Goal: Find specific page/section: Find specific page/section

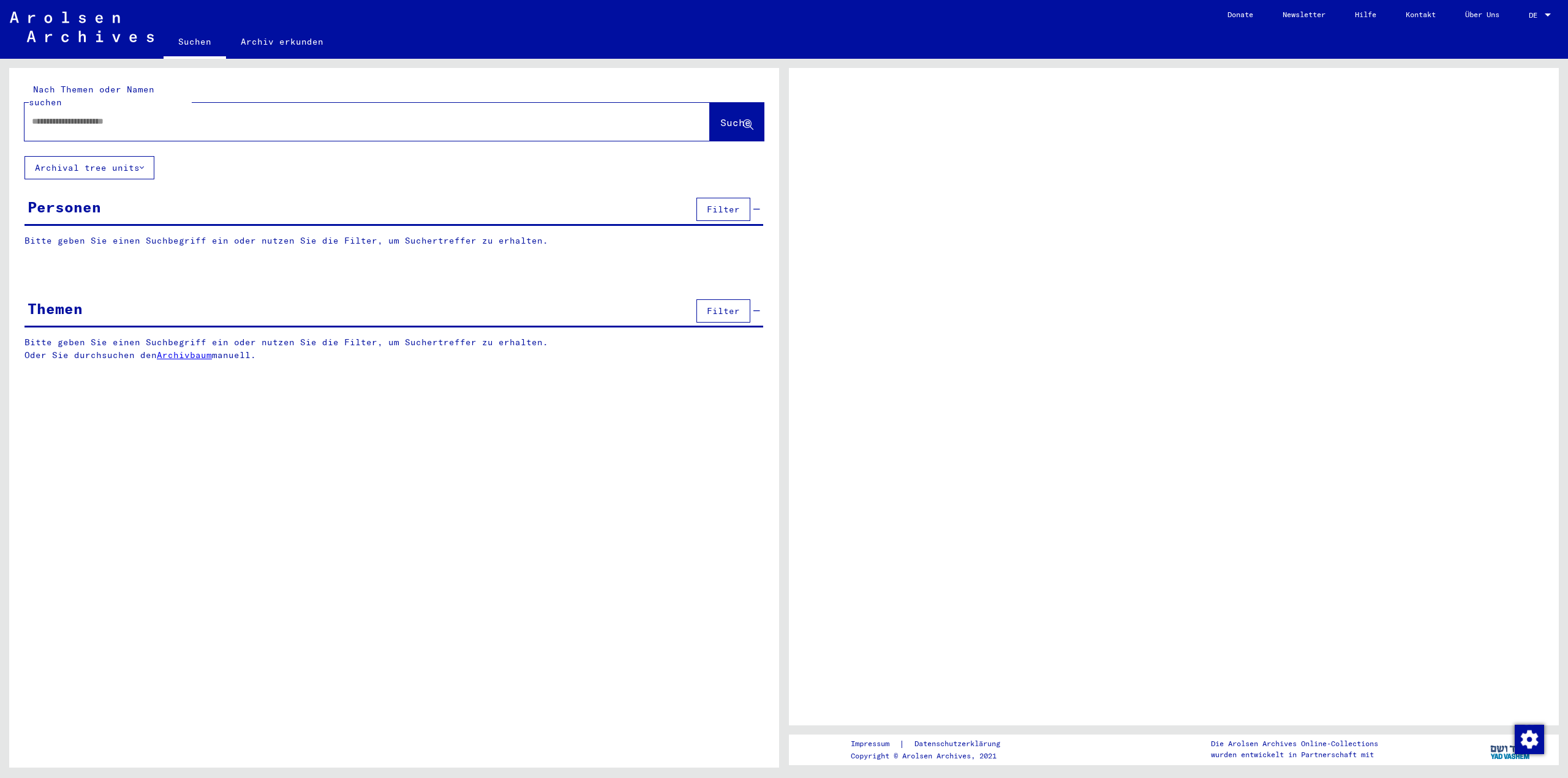
click at [140, 115] on input "text" at bounding box center [356, 121] width 649 height 13
type input "**********"
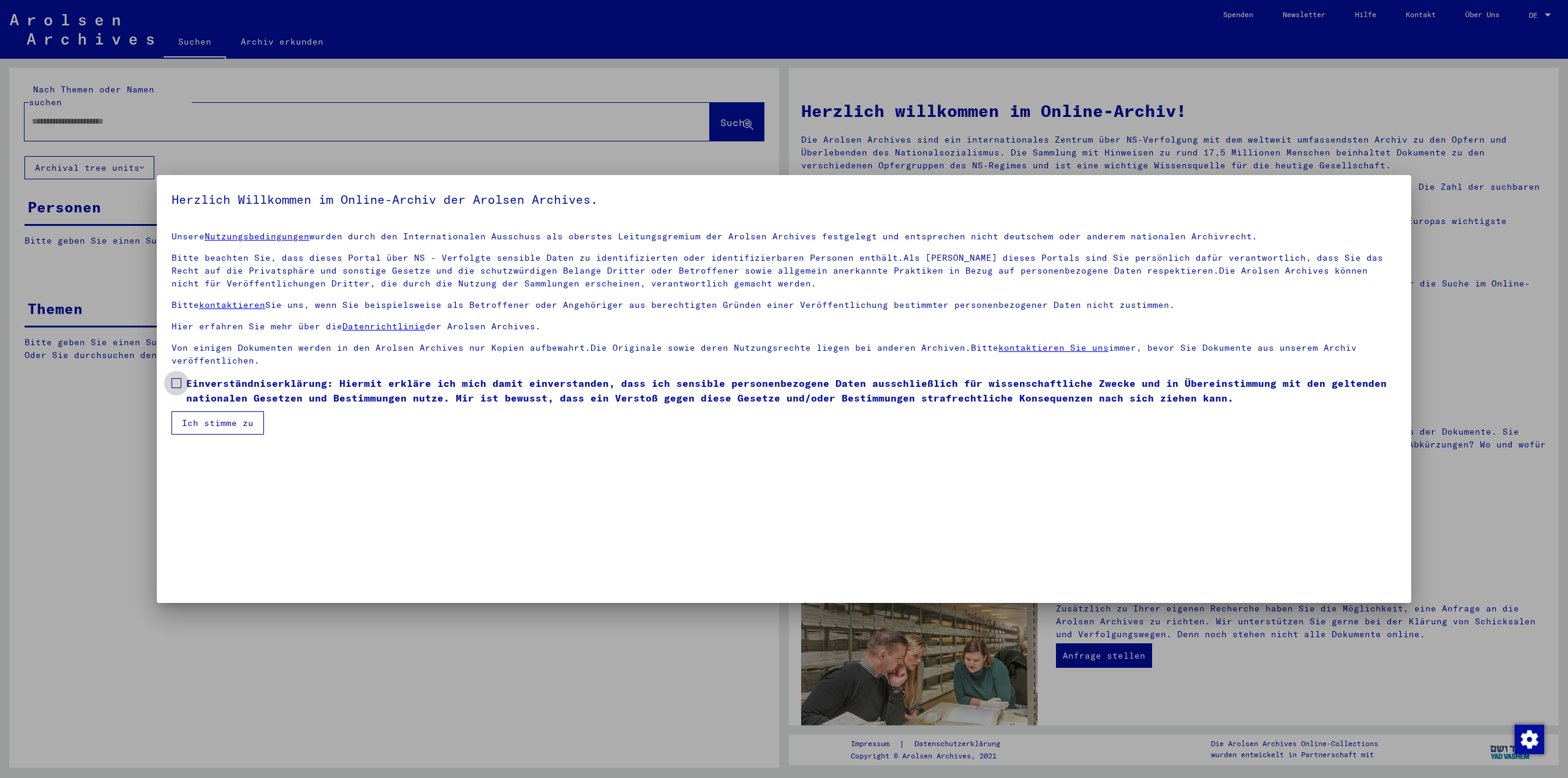
click at [207, 391] on span "Einverständniserklärung: Hiermit erkläre ich mich damit einverstanden, dass ich…" at bounding box center [791, 391] width 1210 height 30
click at [216, 419] on button "Ich stimme zu" at bounding box center [218, 423] width 93 height 23
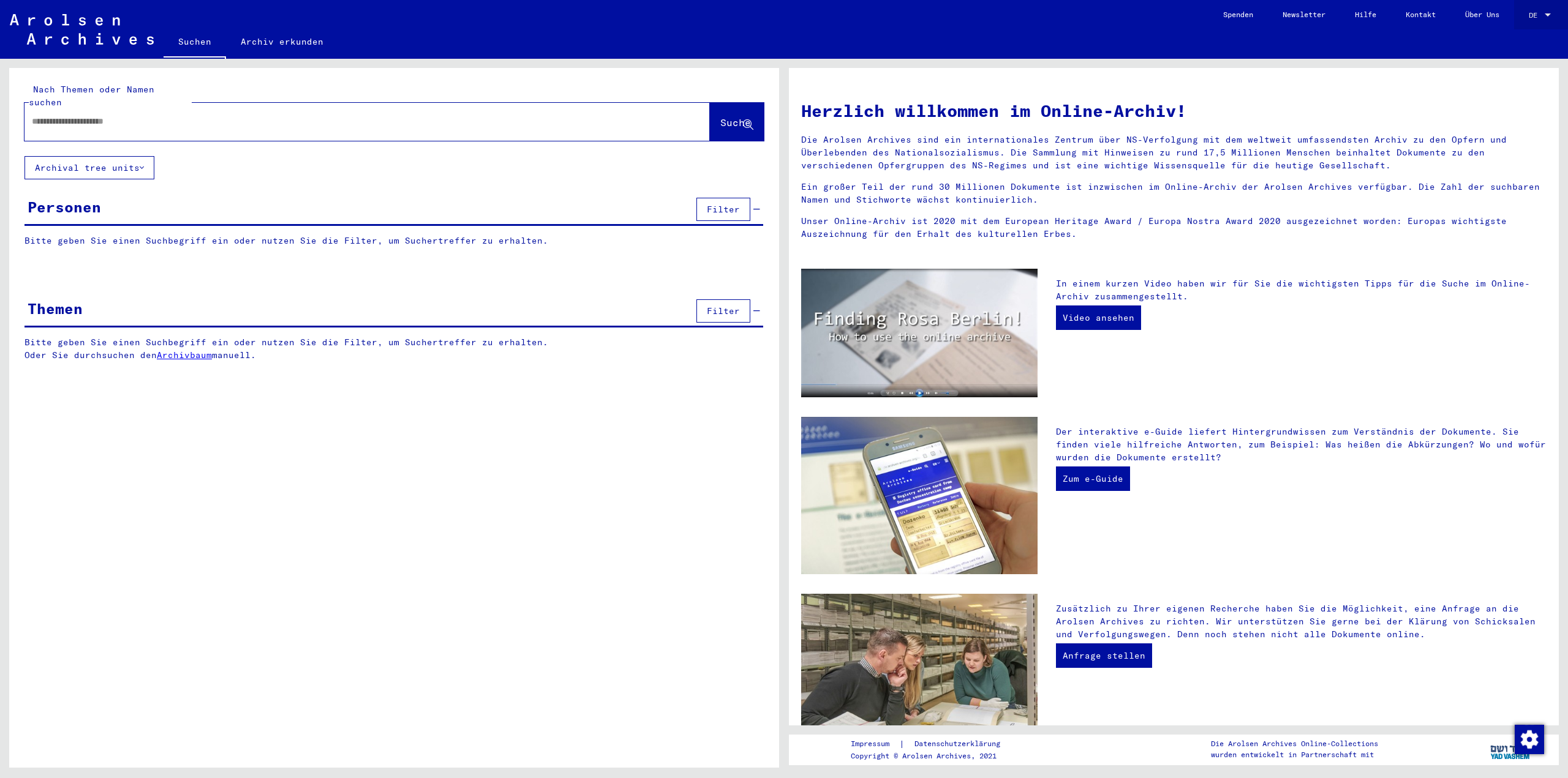
click at [1547, 16] on div at bounding box center [1547, 15] width 6 height 3
click at [1521, 20] on span "English" at bounding box center [1517, 21] width 30 height 9
